Goal: Task Accomplishment & Management: Manage account settings

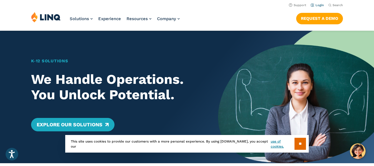
click at [321, 5] on link "Login" at bounding box center [317, 5] width 13 height 4
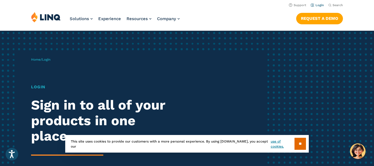
click at [319, 6] on link "Login" at bounding box center [317, 5] width 13 height 4
click at [299, 142] on input "**" at bounding box center [299, 144] width 11 height 12
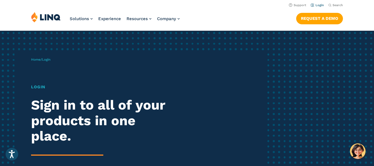
click at [313, 5] on link "Login" at bounding box center [317, 5] width 13 height 4
